Goal: Task Accomplishment & Management: Use online tool/utility

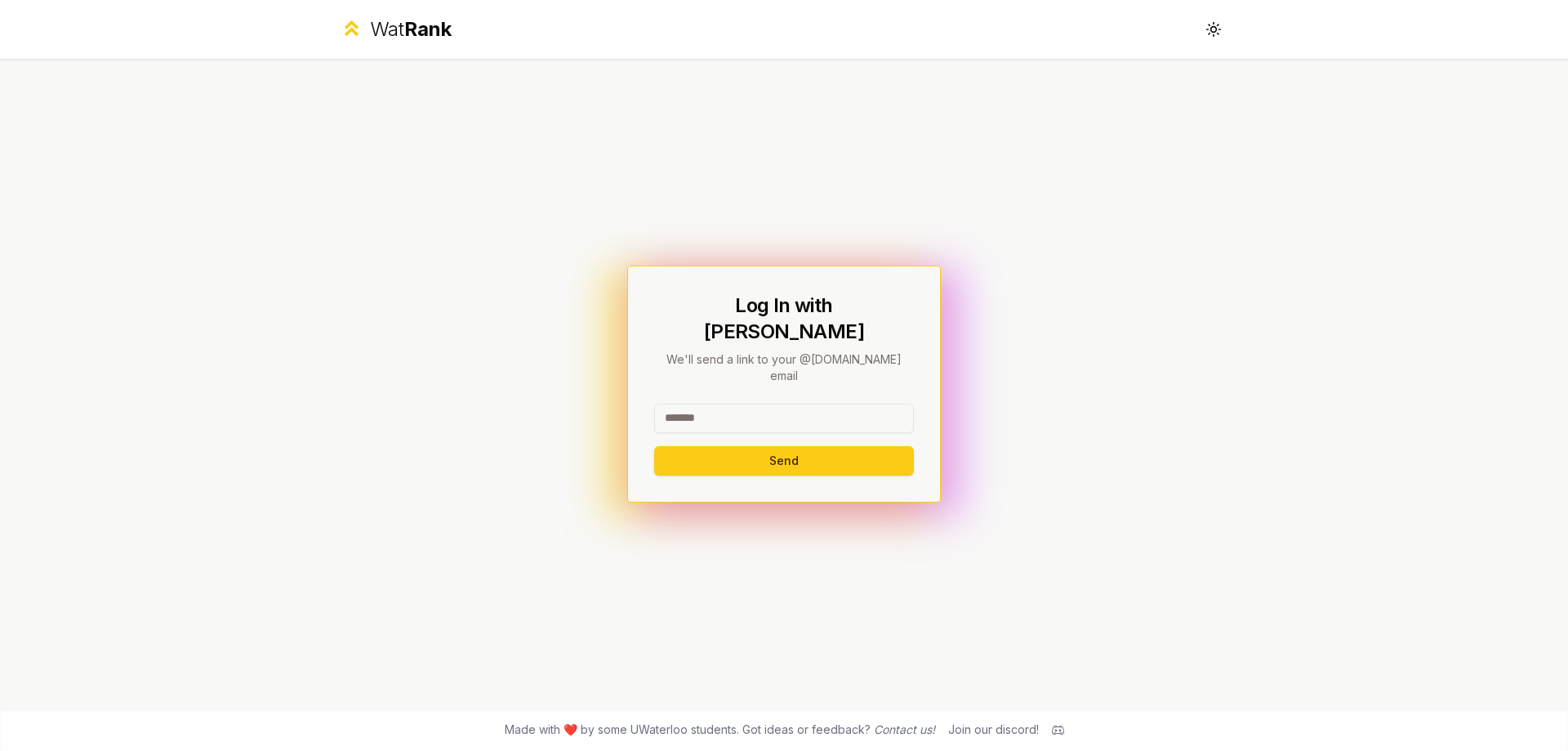
click at [743, 403] on input at bounding box center [784, 418] width 260 height 30
type input "*****"
click at [654, 446] on button "Send" at bounding box center [784, 461] width 260 height 30
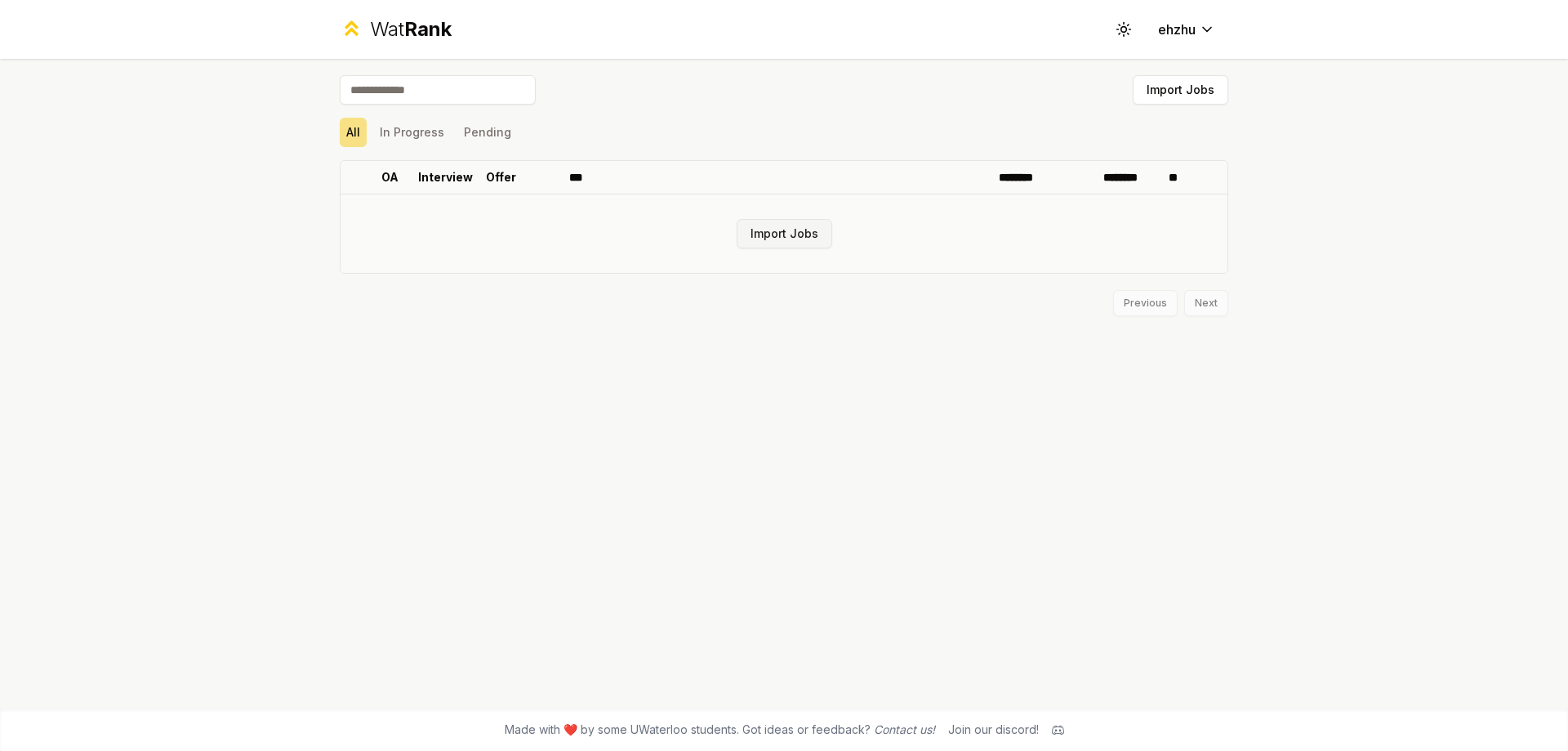
click at [778, 238] on button "Import Jobs" at bounding box center [784, 233] width 95 height 30
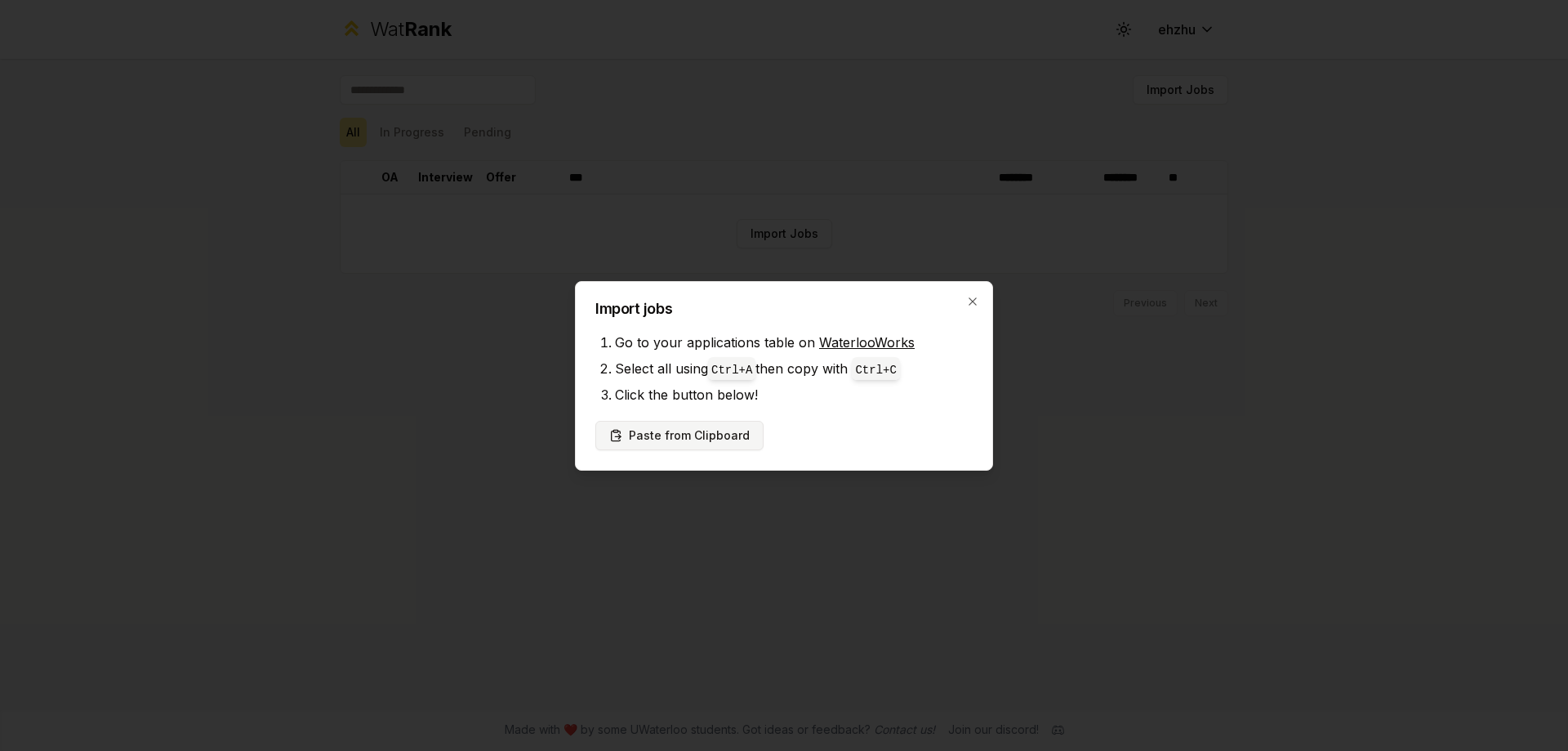
click at [712, 444] on button "Paste from Clipboard" at bounding box center [679, 436] width 168 height 30
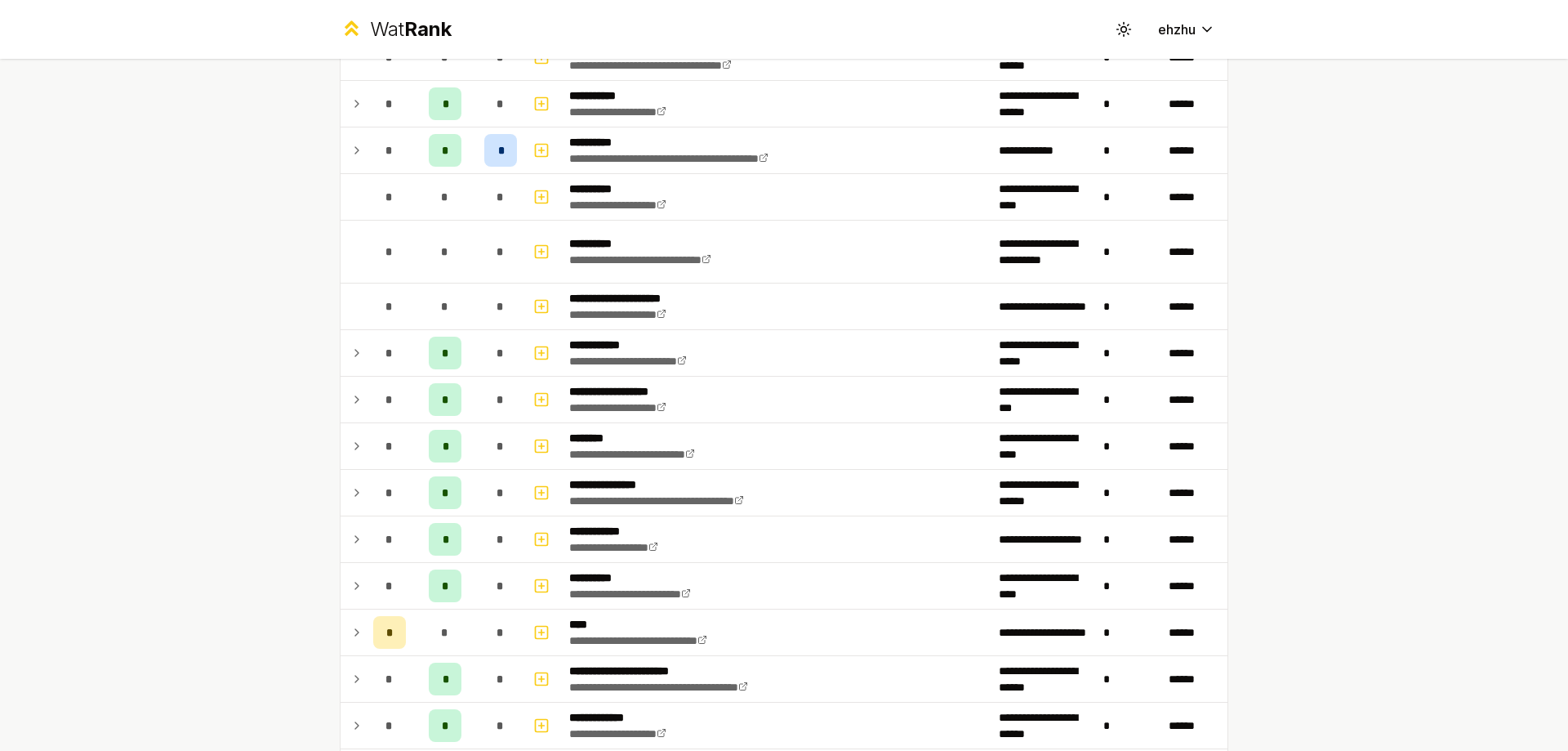
scroll to position [1062, 0]
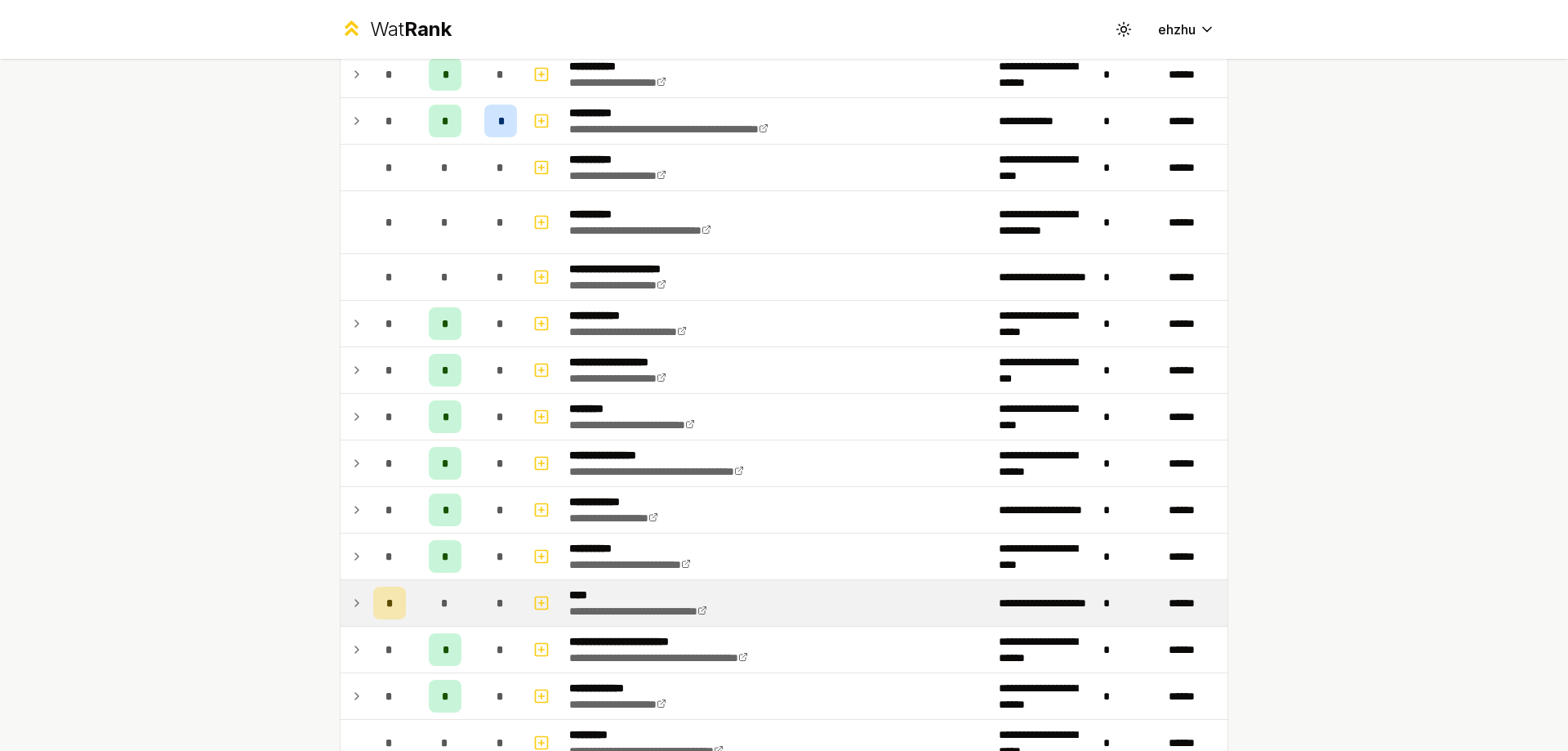
click at [354, 598] on icon at bounding box center [357, 603] width 13 height 20
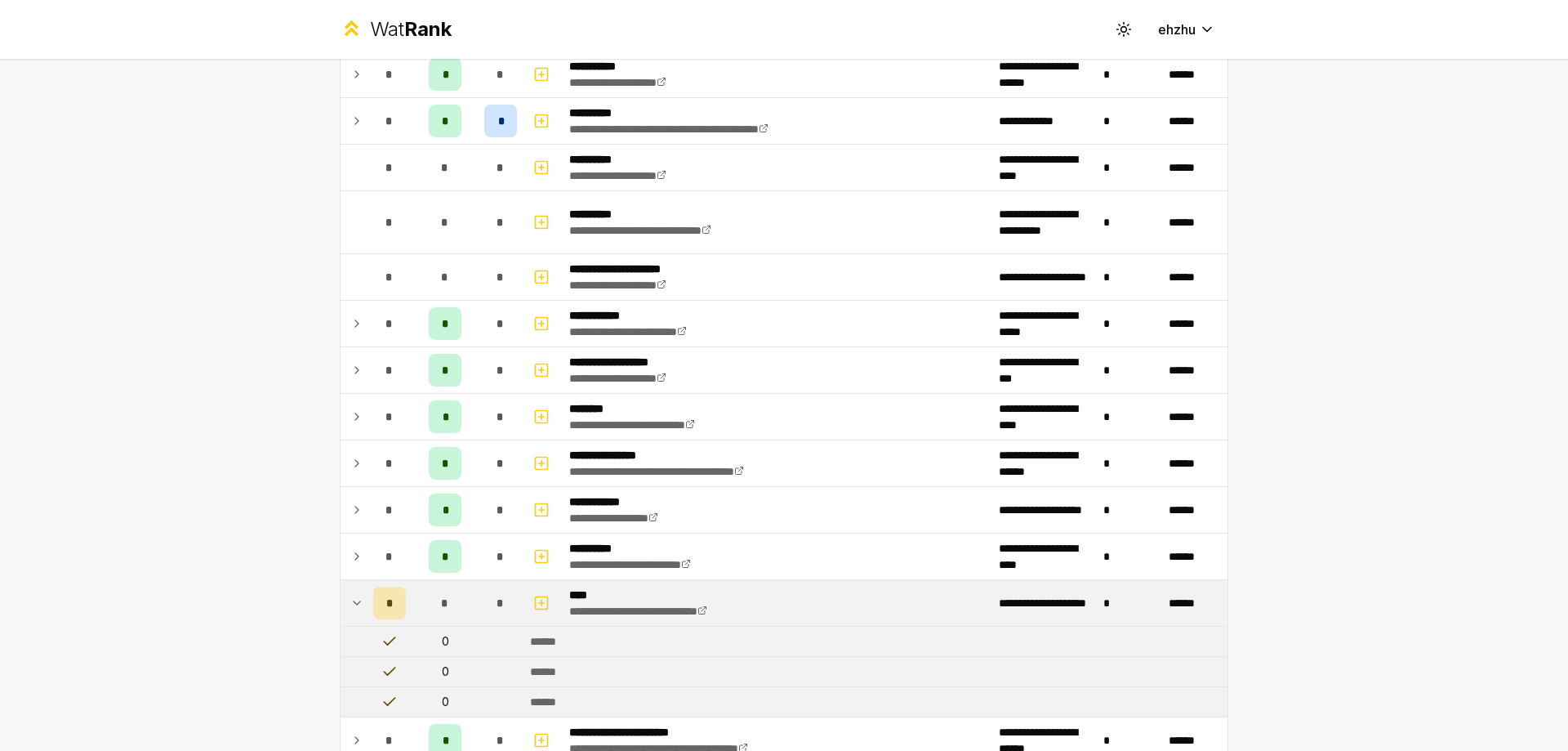
click at [353, 595] on icon at bounding box center [357, 603] width 13 height 20
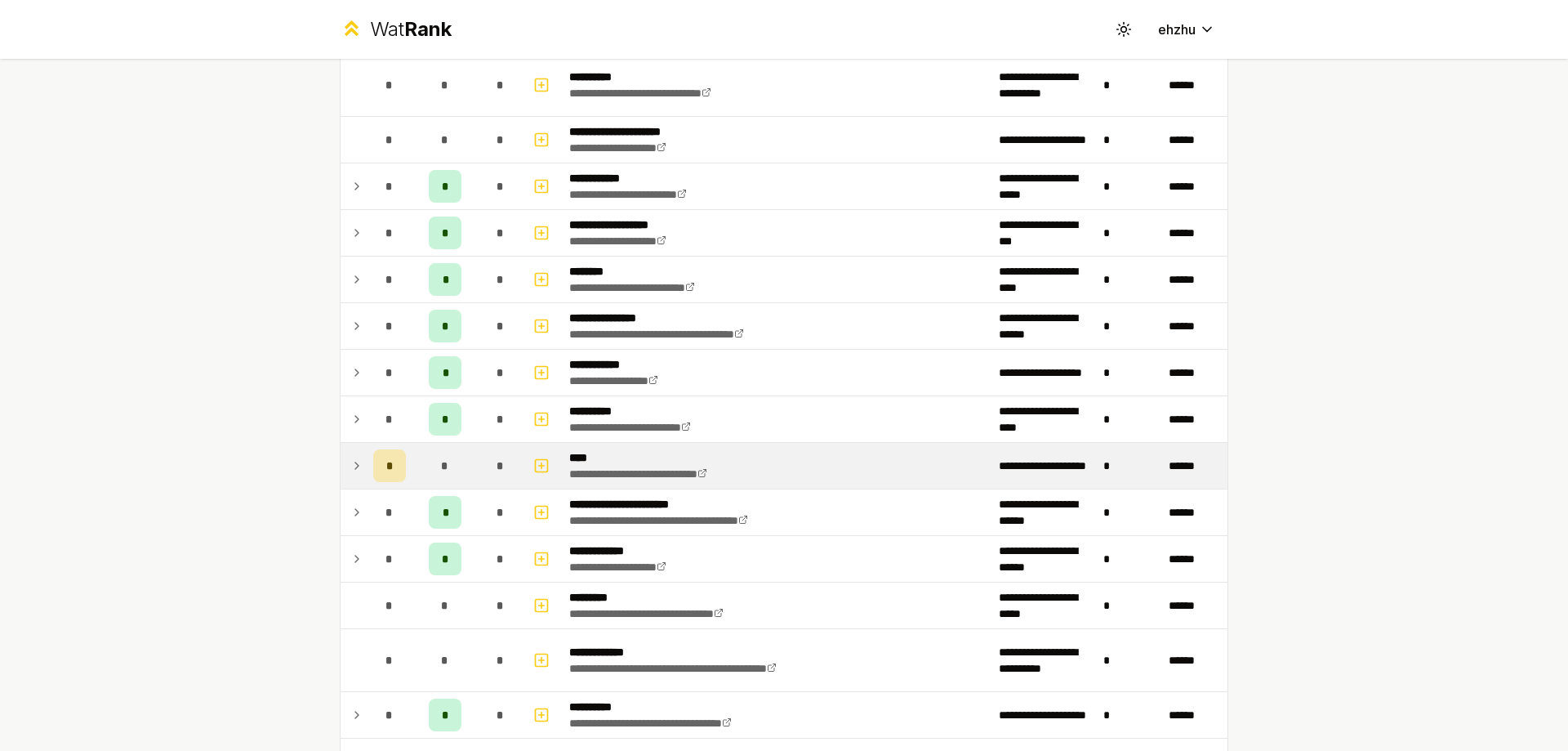
scroll to position [1307, 0]
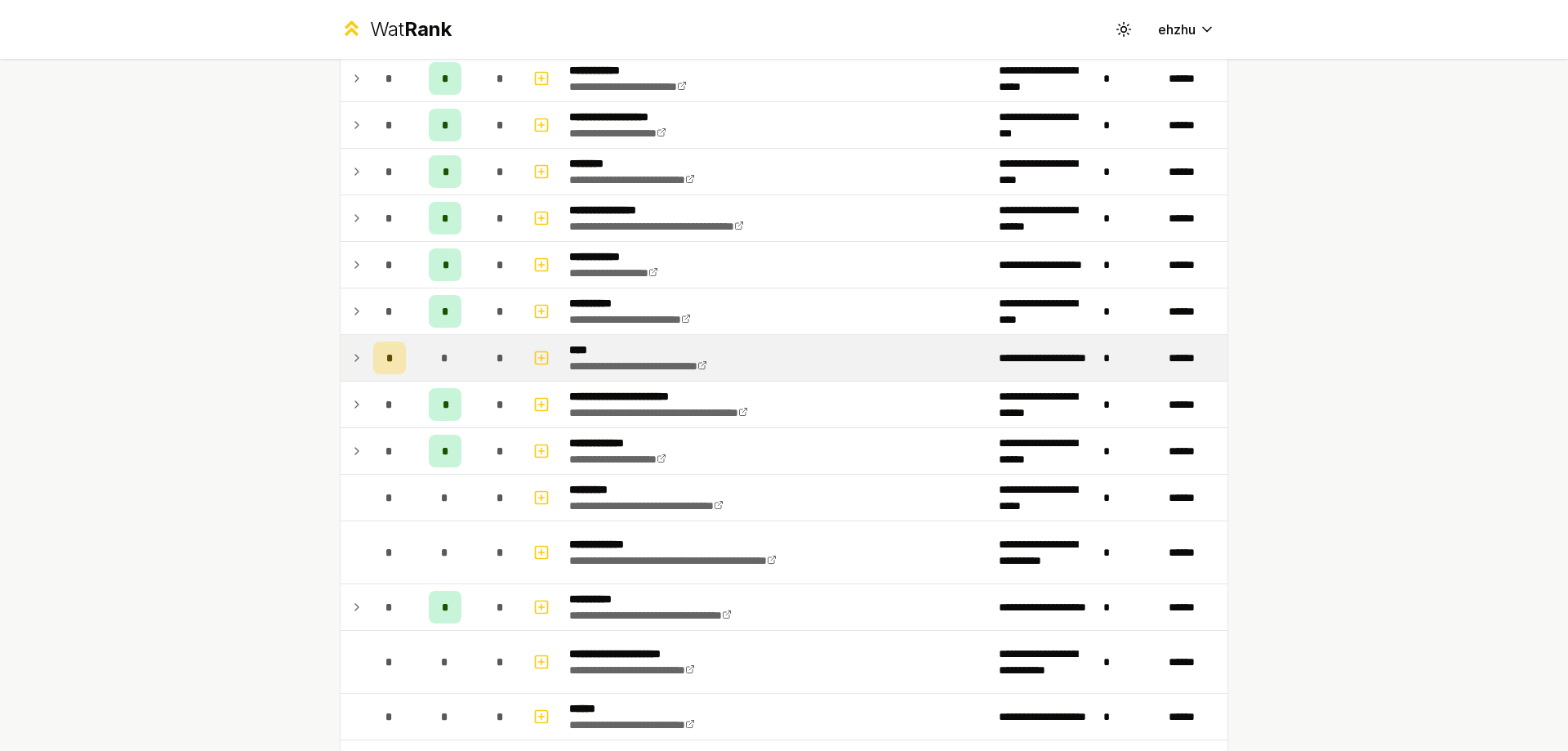
click at [375, 363] on div "*" at bounding box center [389, 357] width 32 height 32
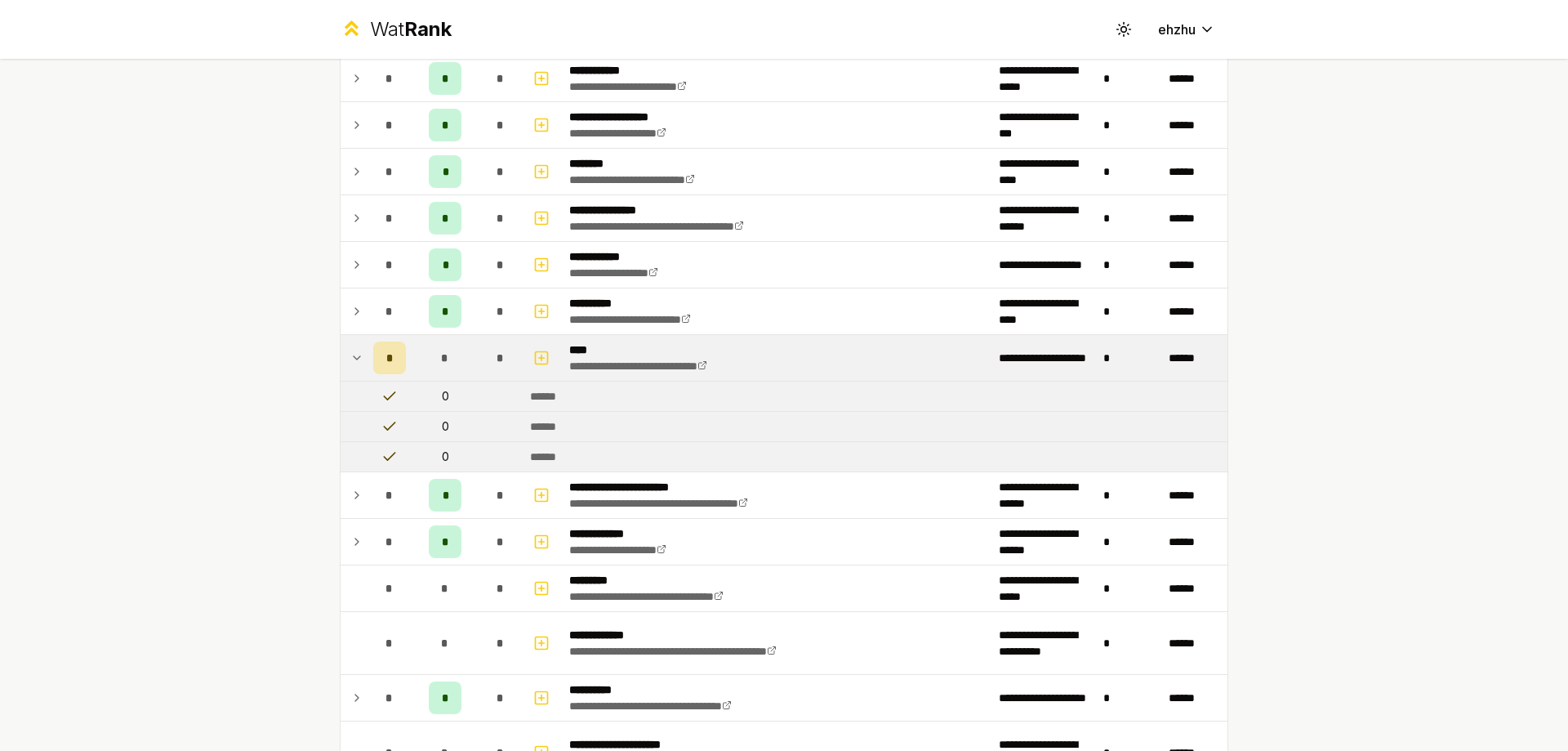
click at [374, 363] on div "*" at bounding box center [389, 357] width 32 height 32
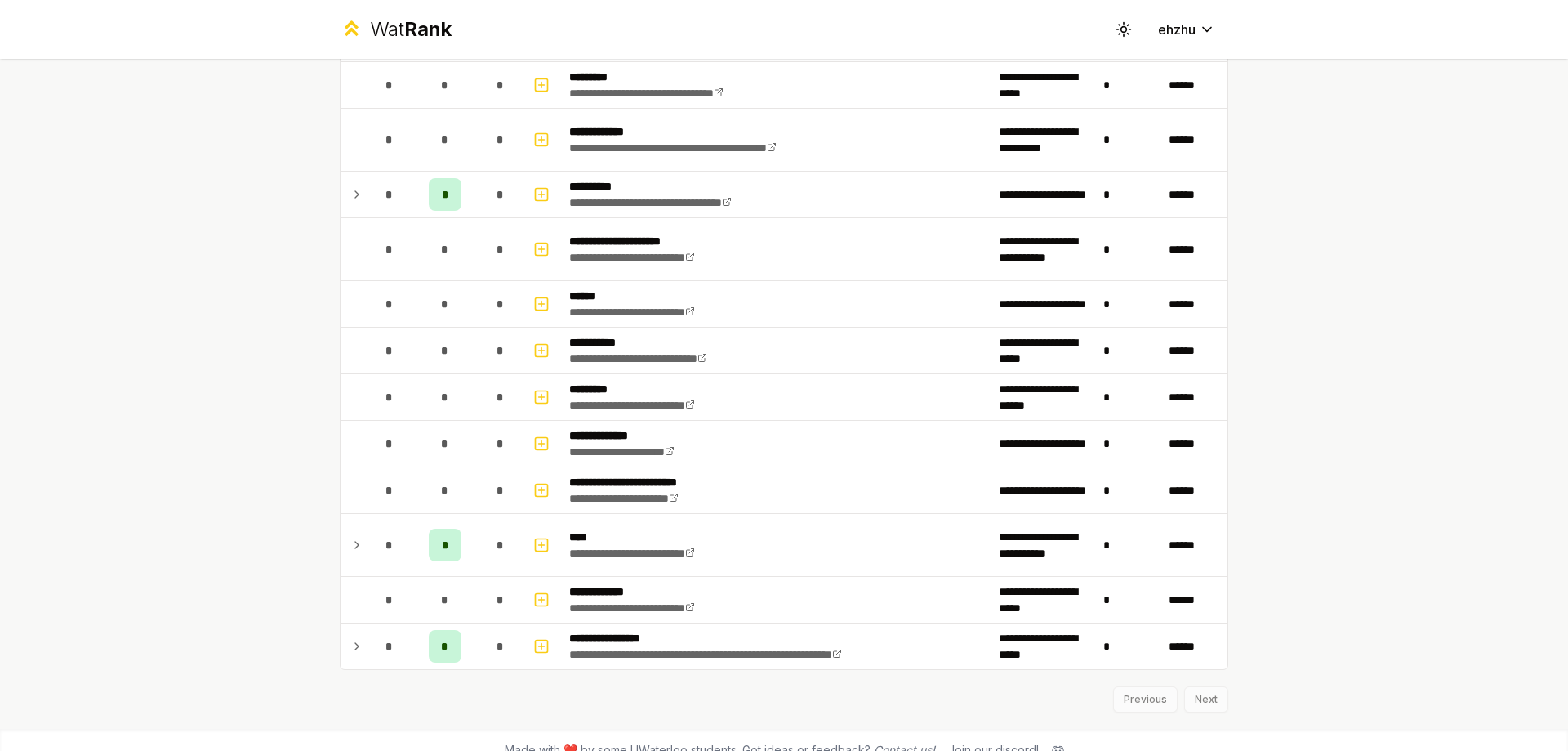
scroll to position [1740, 0]
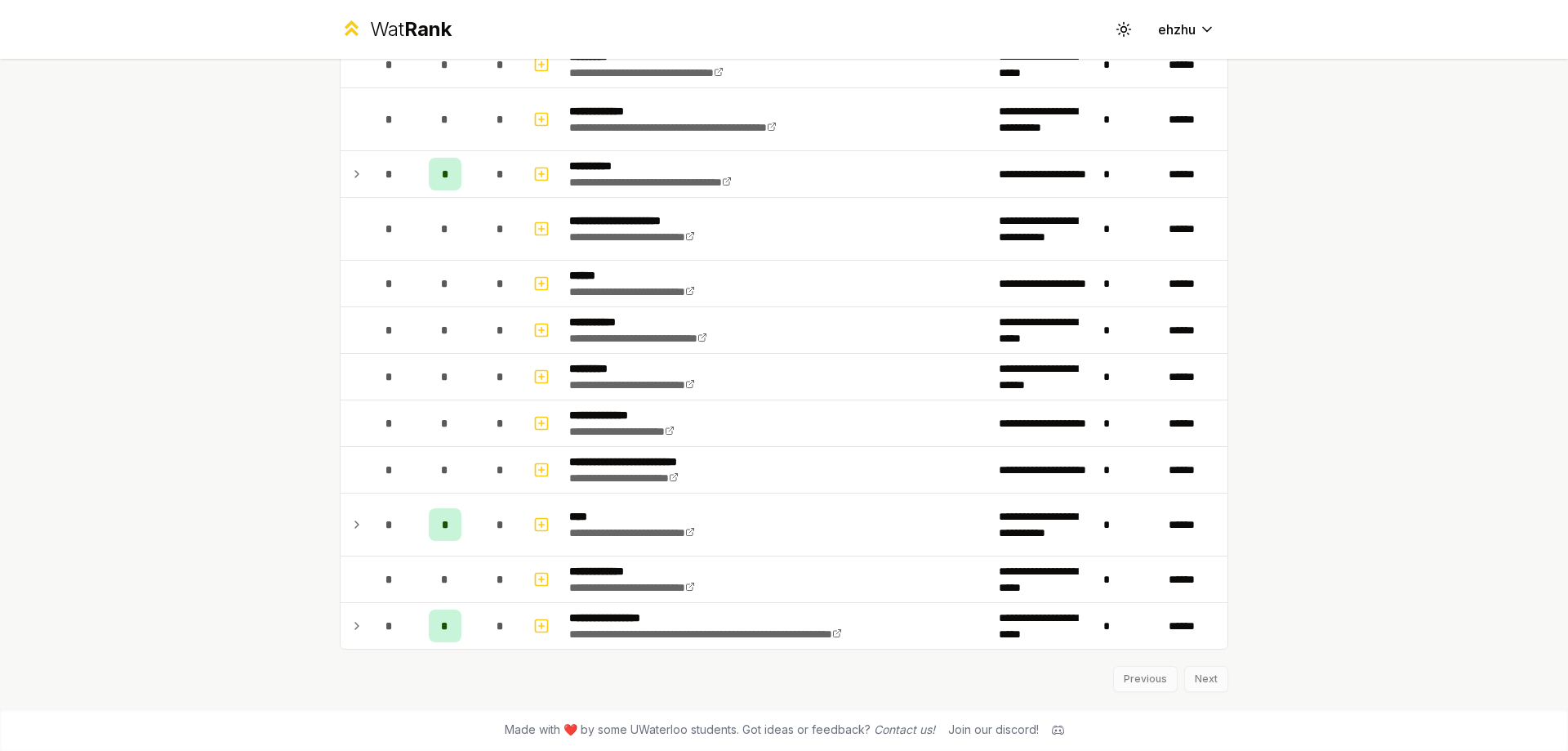
click at [1196, 681] on div "Previous Next" at bounding box center [783, 670] width 888 height 42
click at [1150, 685] on div "Previous Next" at bounding box center [783, 670] width 888 height 42
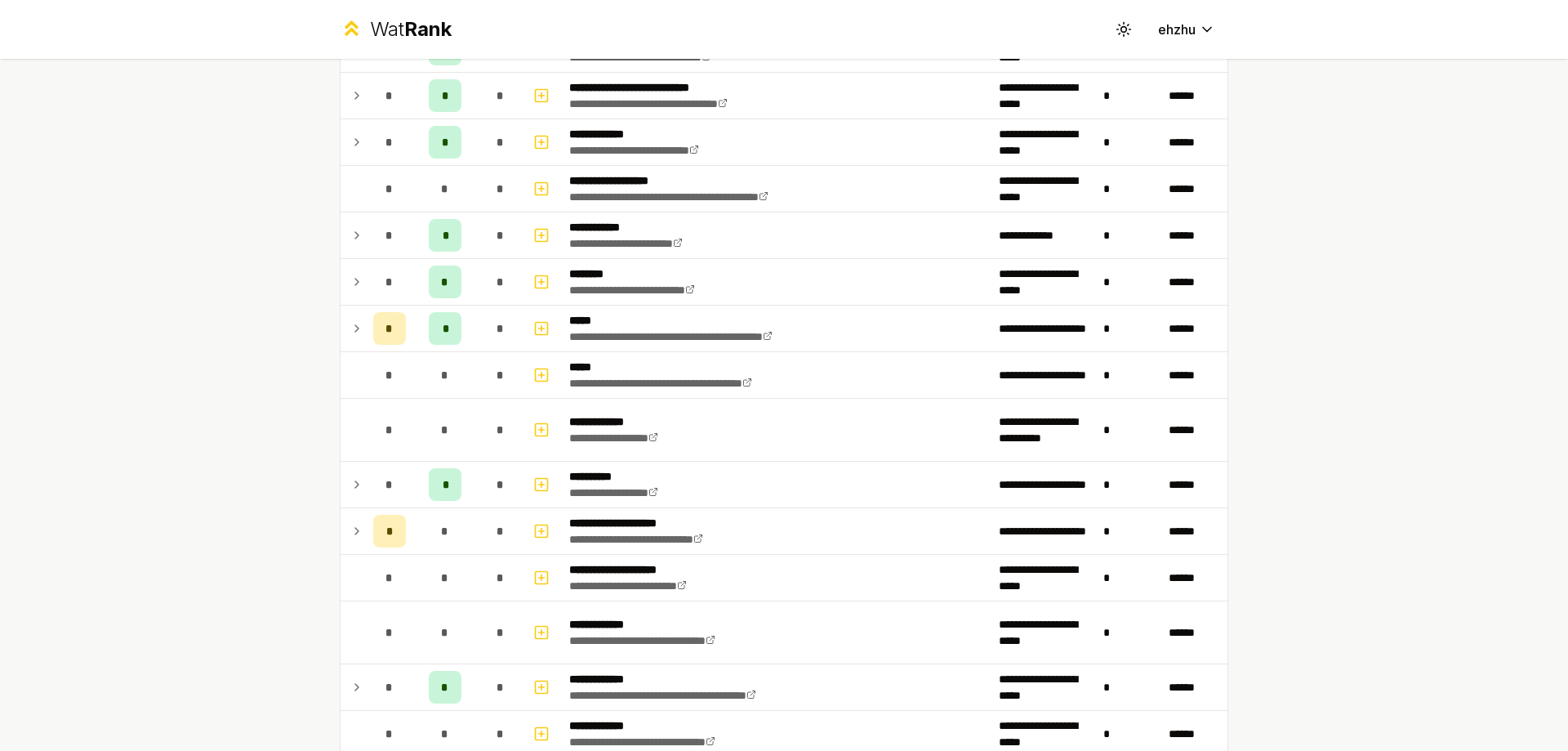
scroll to position [0, 0]
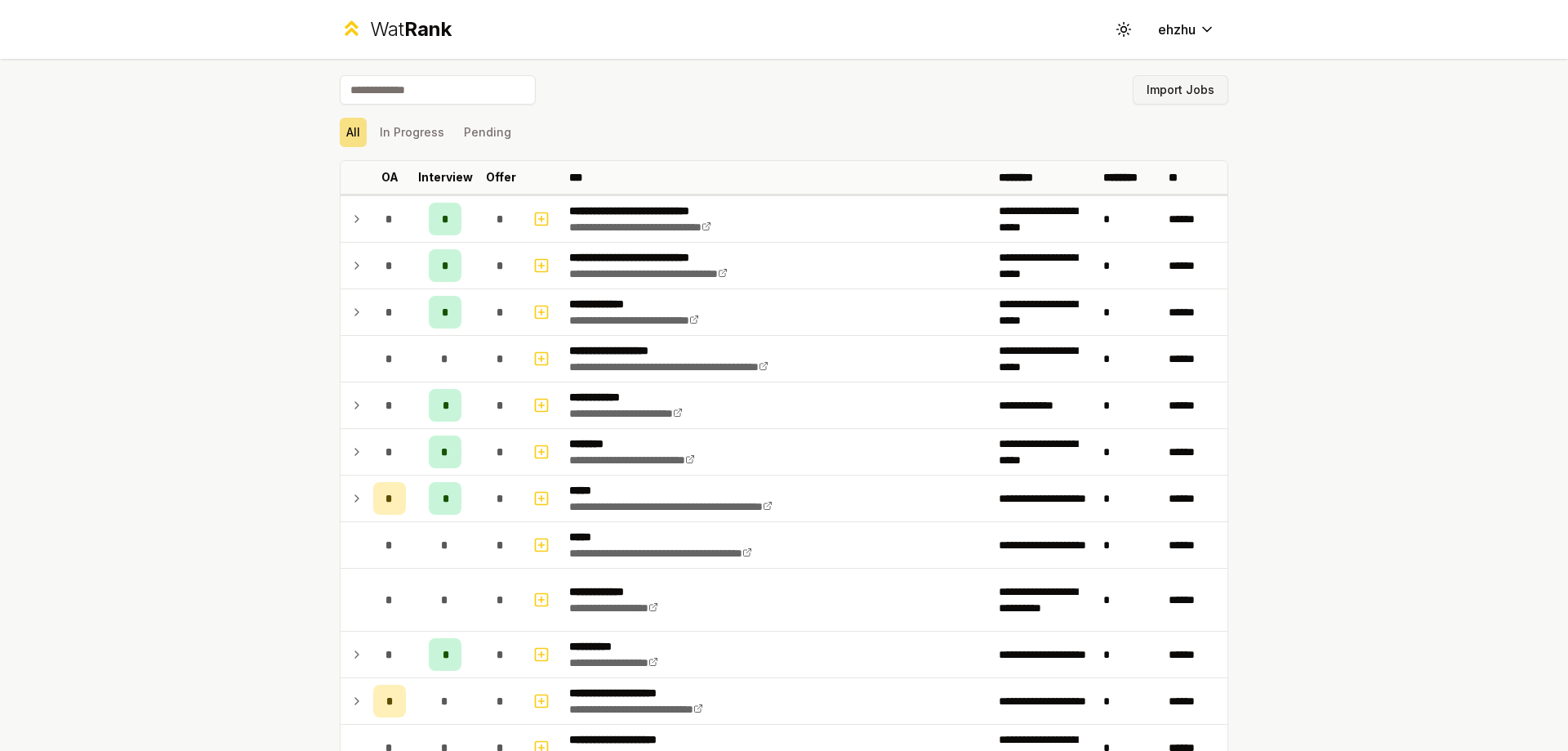
click at [1186, 89] on button "Import Jobs" at bounding box center [1180, 90] width 95 height 30
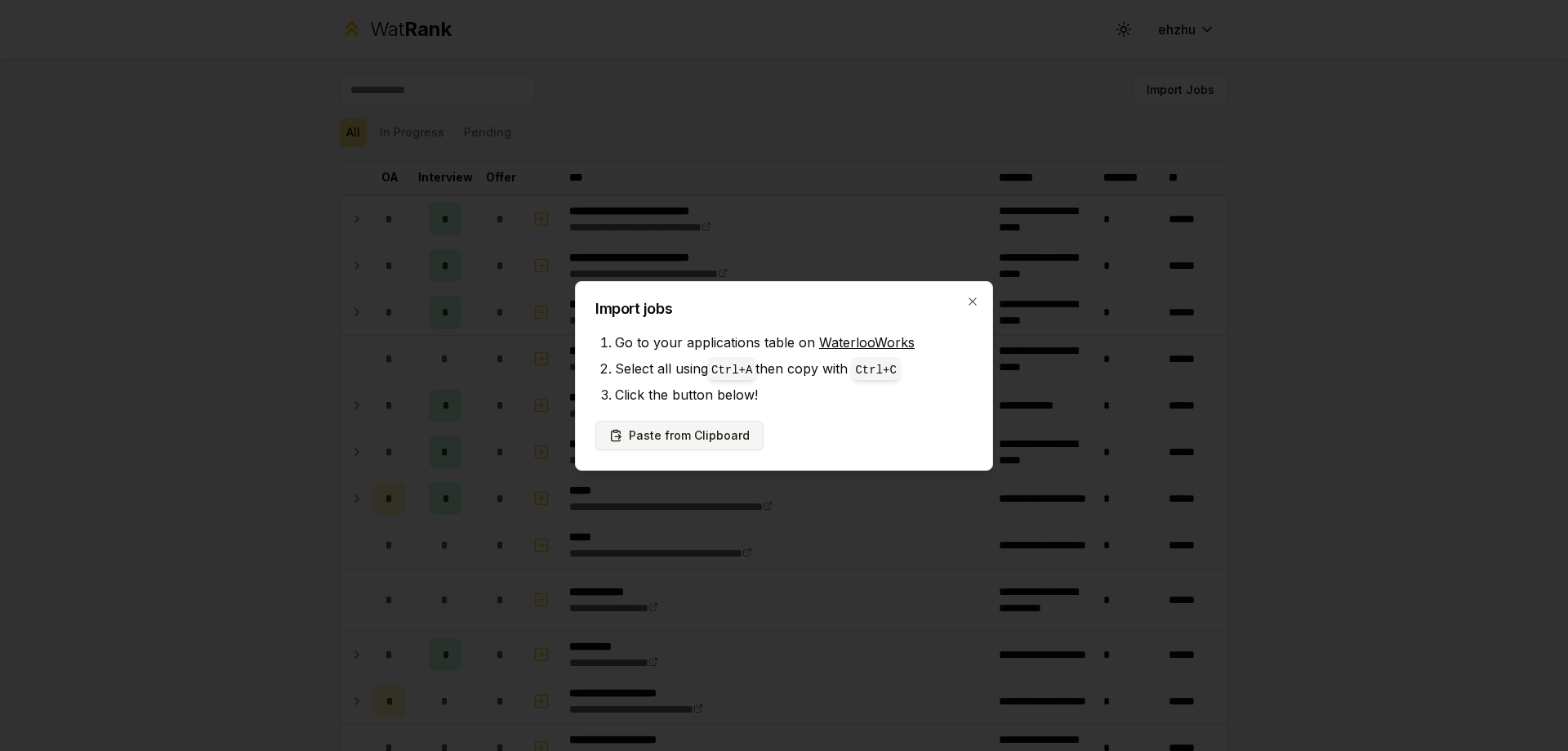
click at [660, 445] on button "Paste from Clipboard" at bounding box center [679, 436] width 168 height 30
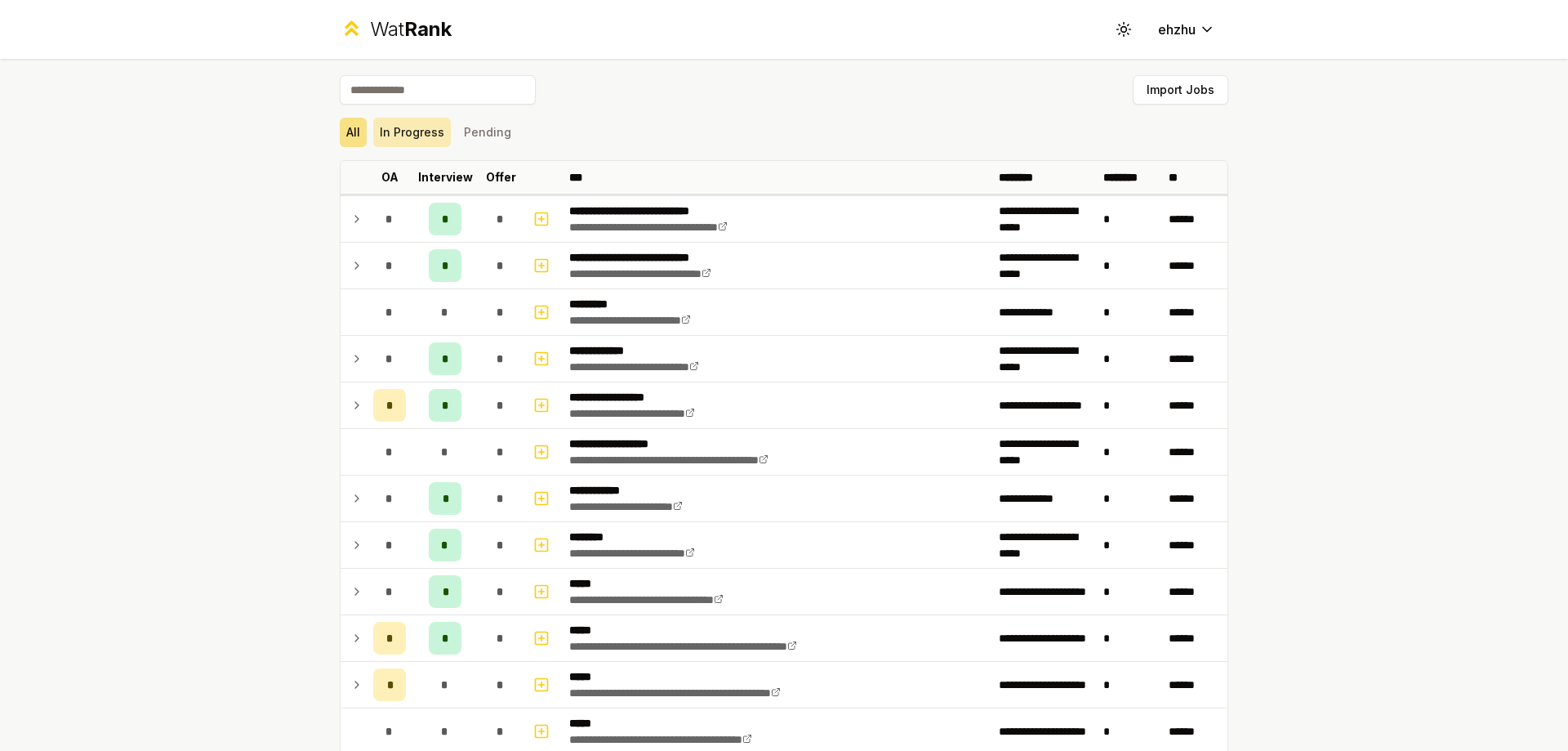
click at [387, 139] on button "In Progress" at bounding box center [412, 132] width 78 height 30
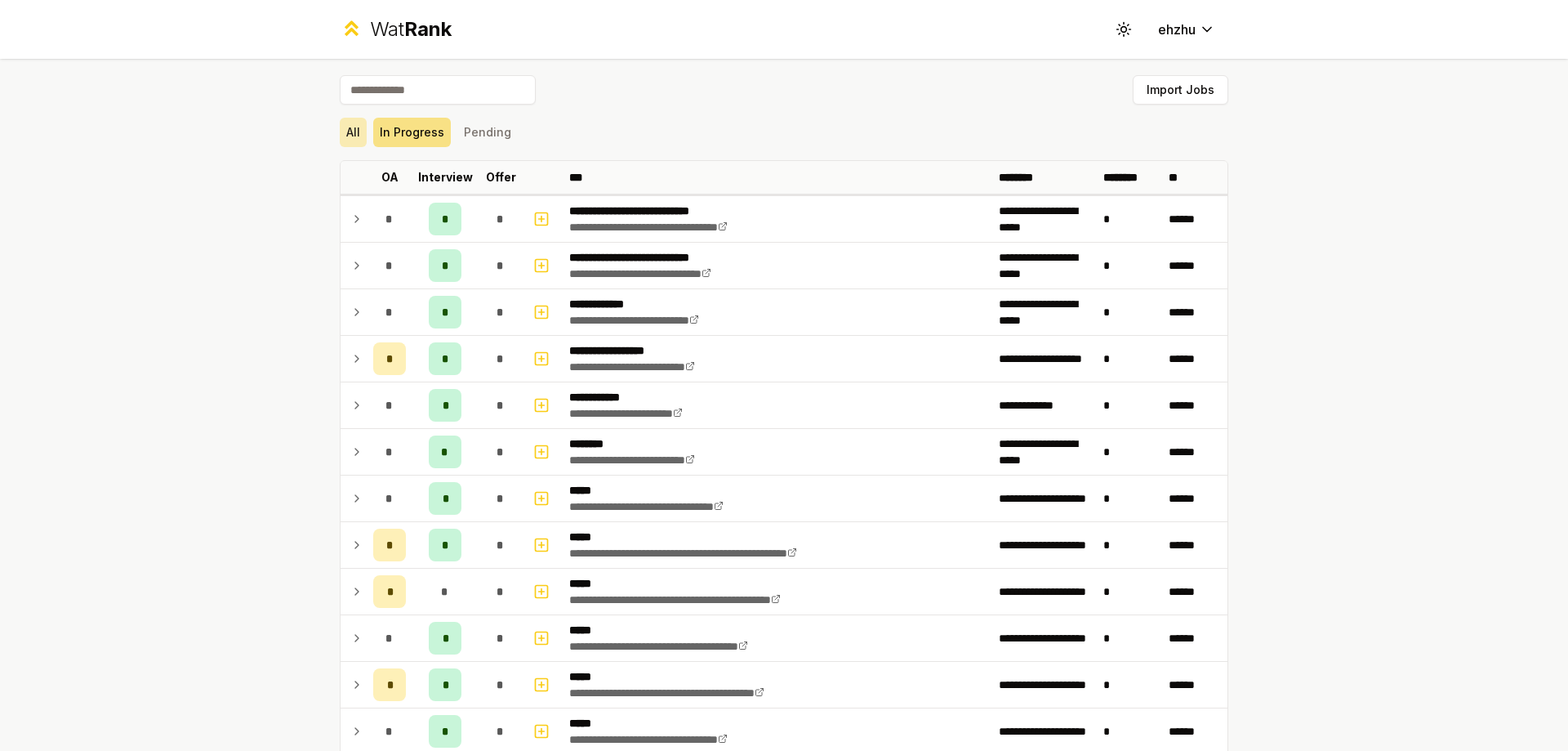
click at [354, 132] on button "All" at bounding box center [353, 132] width 27 height 30
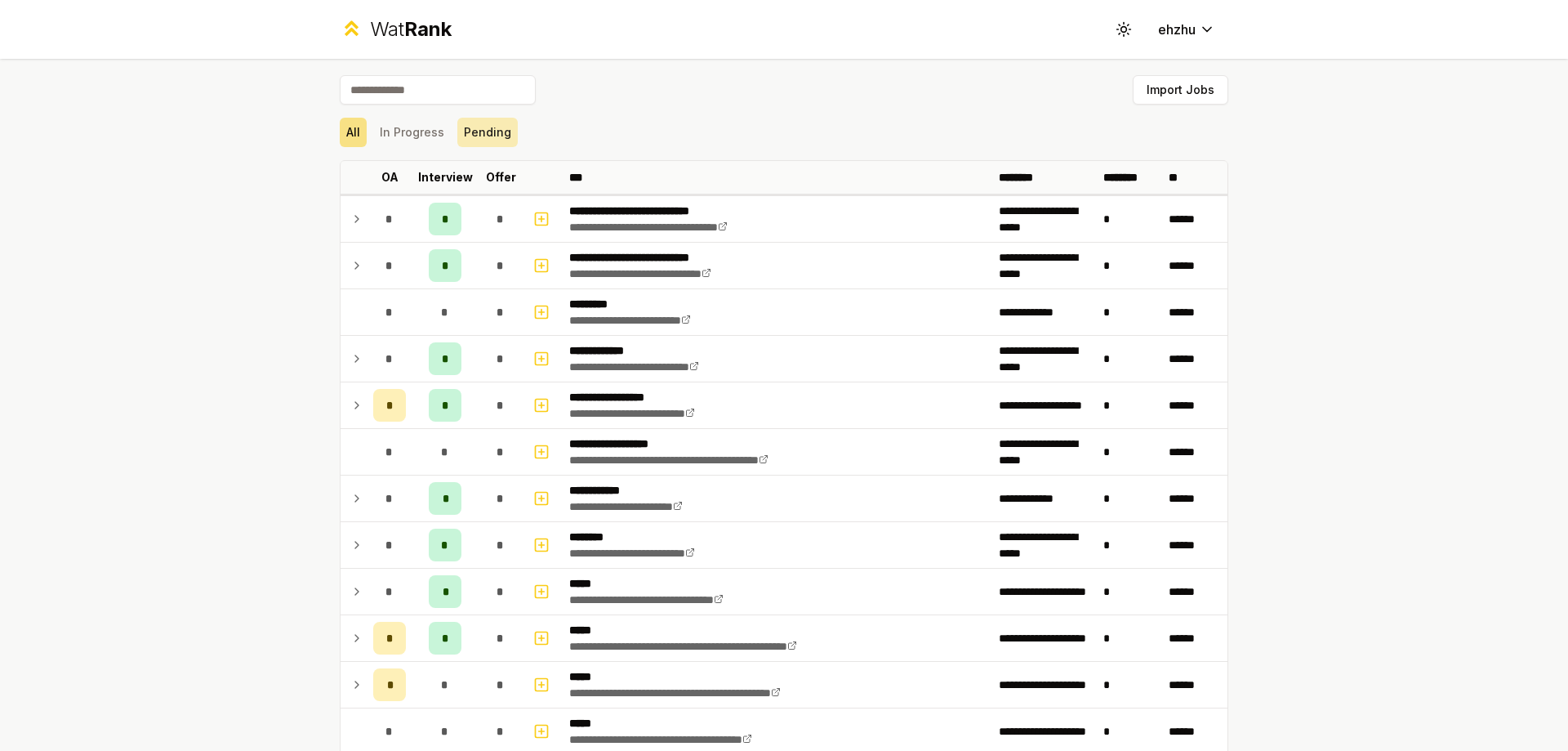
click at [477, 132] on button "Pending" at bounding box center [487, 132] width 60 height 30
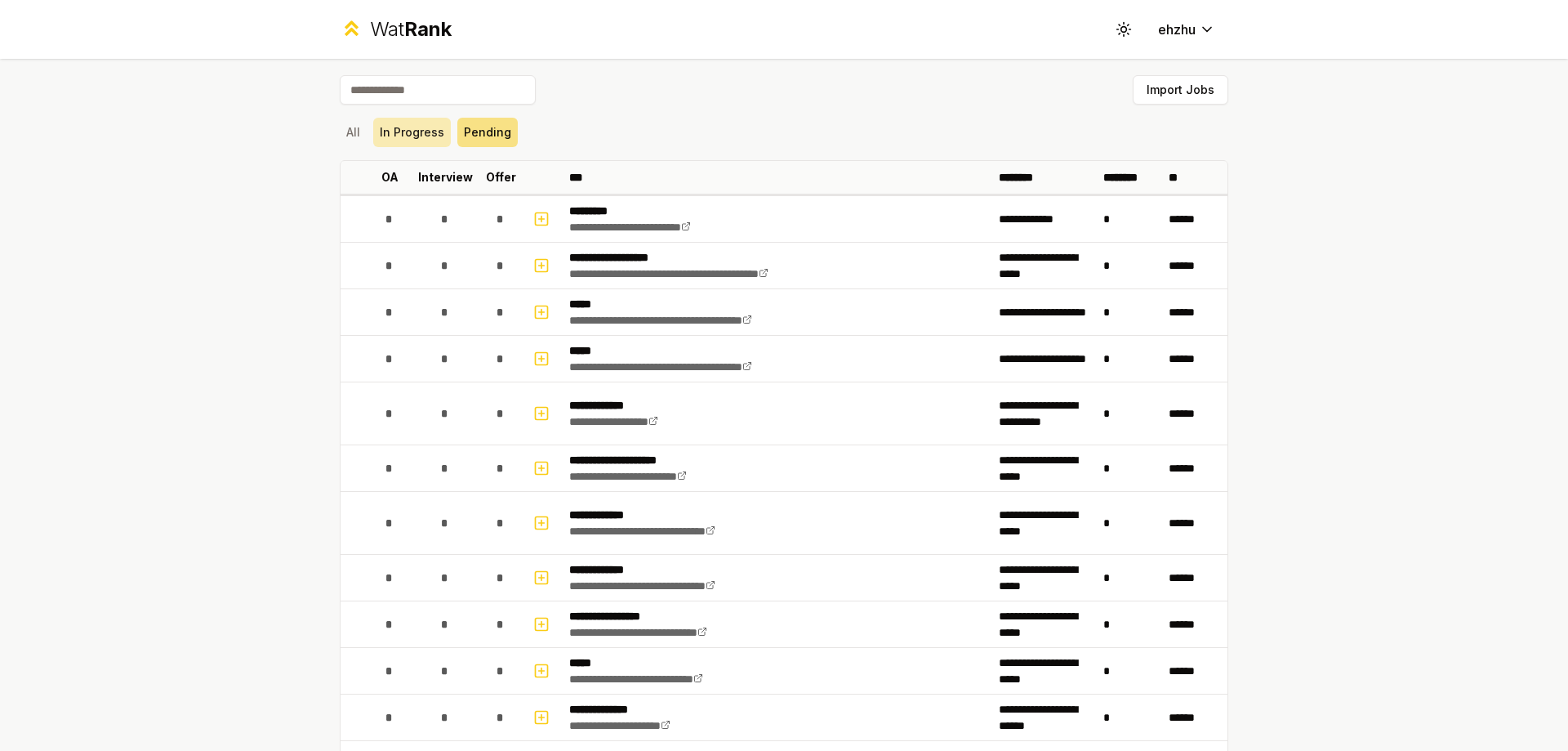
click at [398, 127] on button "In Progress" at bounding box center [412, 132] width 78 height 30
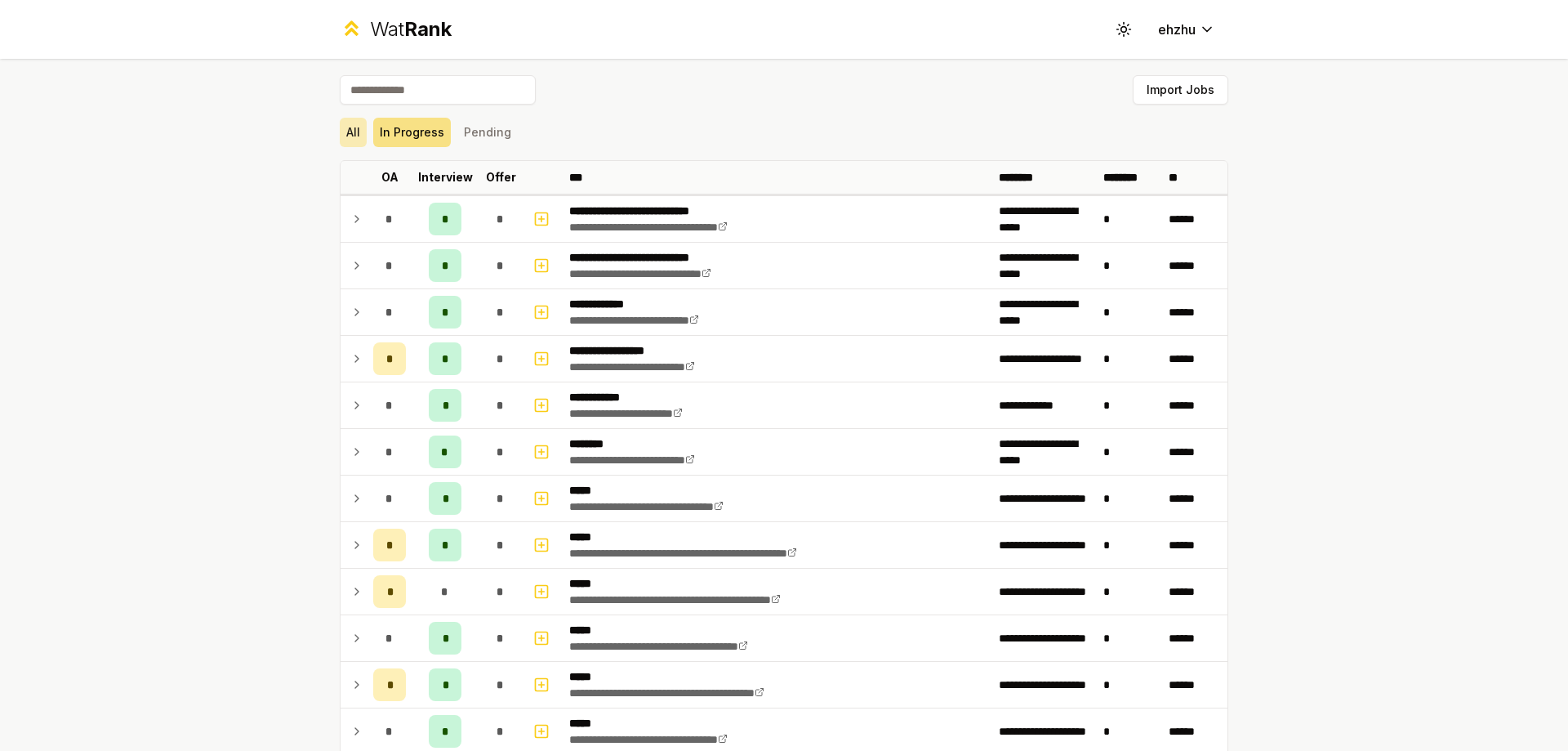
click at [357, 135] on button "All" at bounding box center [353, 132] width 27 height 30
